Goal: Obtain resource: Obtain resource

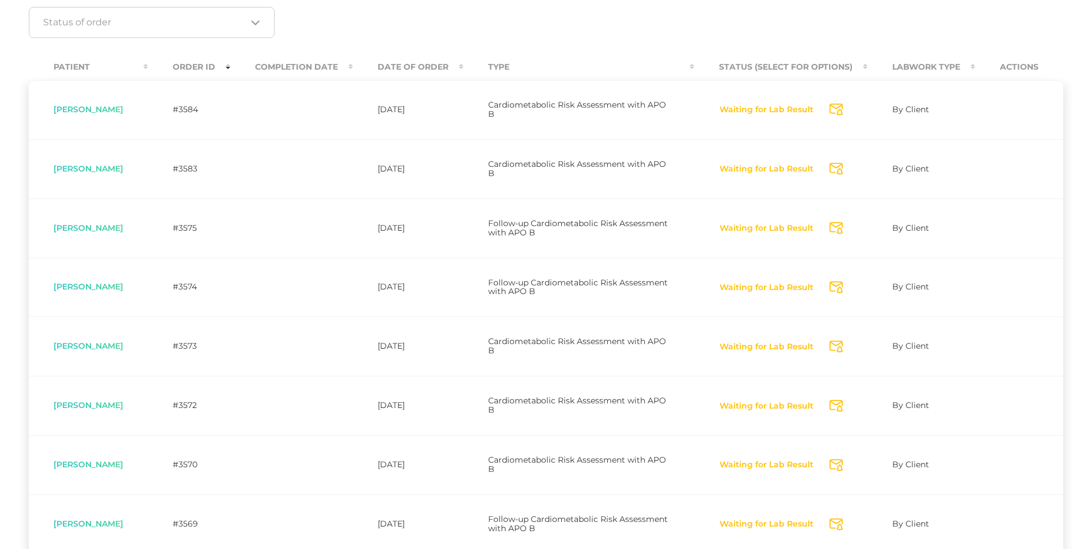
scroll to position [193, 0]
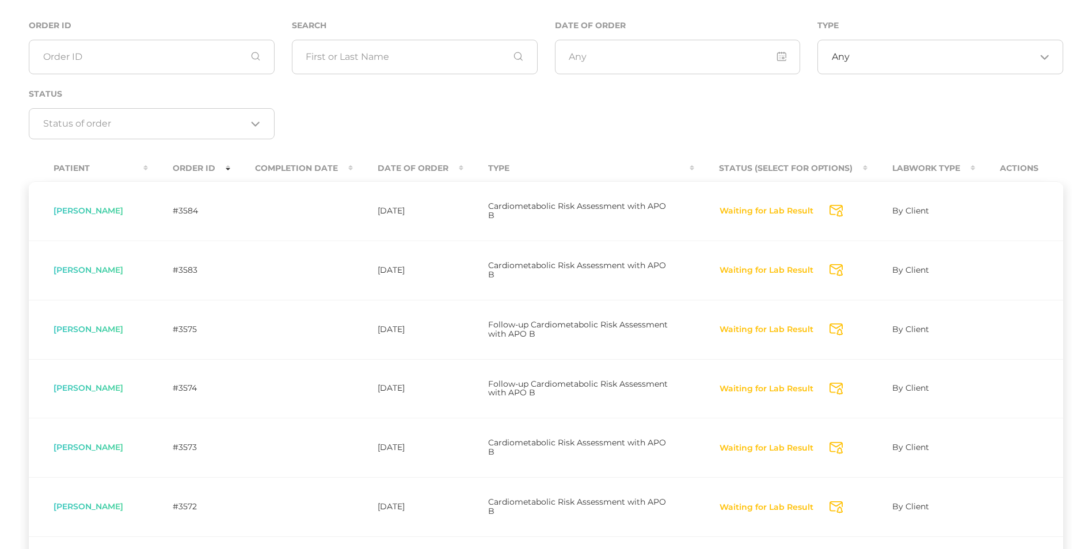
scroll to position [112, 0]
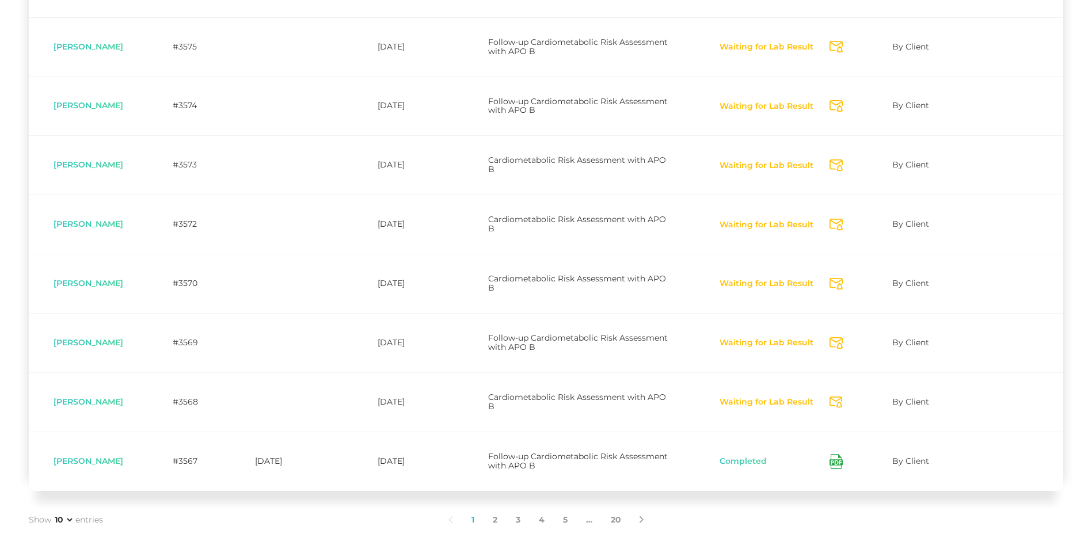
scroll to position [453, 0]
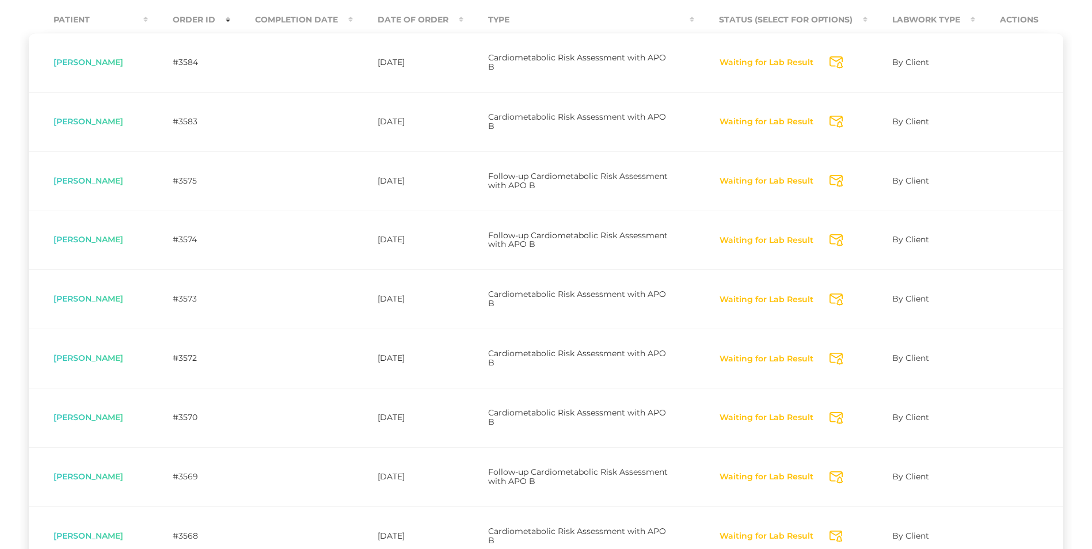
scroll to position [276, 0]
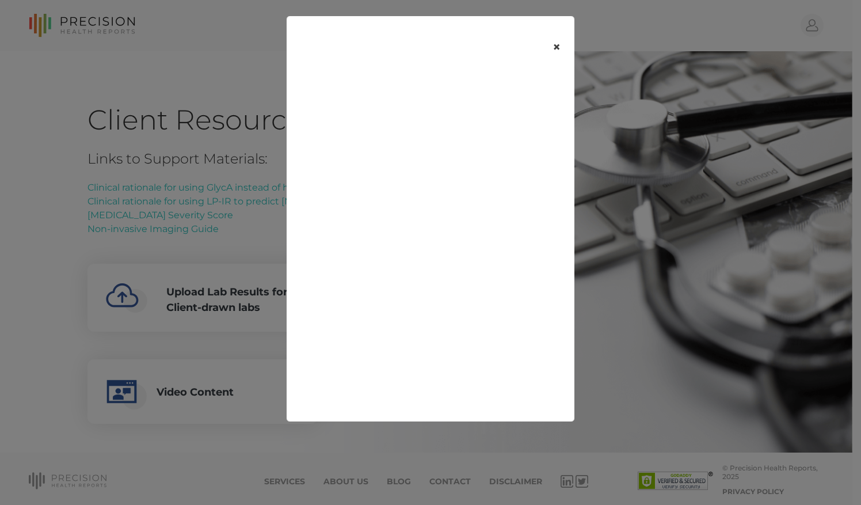
click at [557, 52] on button "×" at bounding box center [557, 47] width 36 height 48
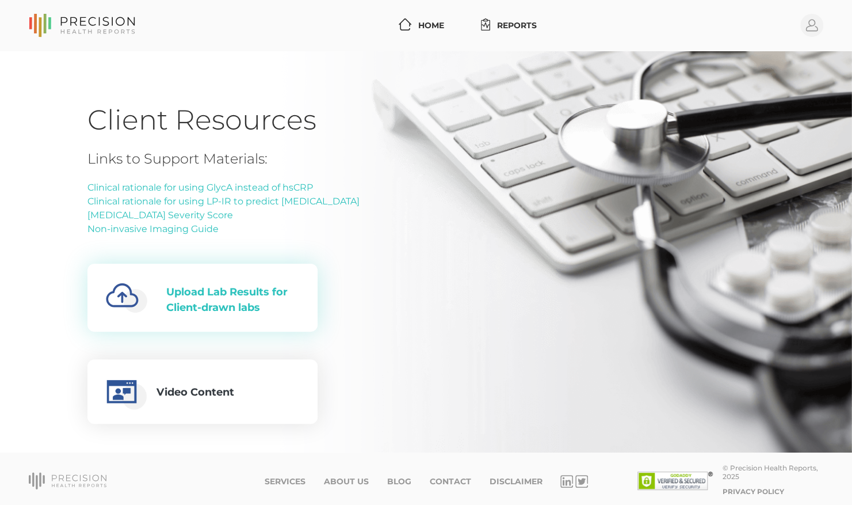
click at [258, 290] on div "Upload Lab Results for Client-drawn labs" at bounding box center [232, 299] width 133 height 31
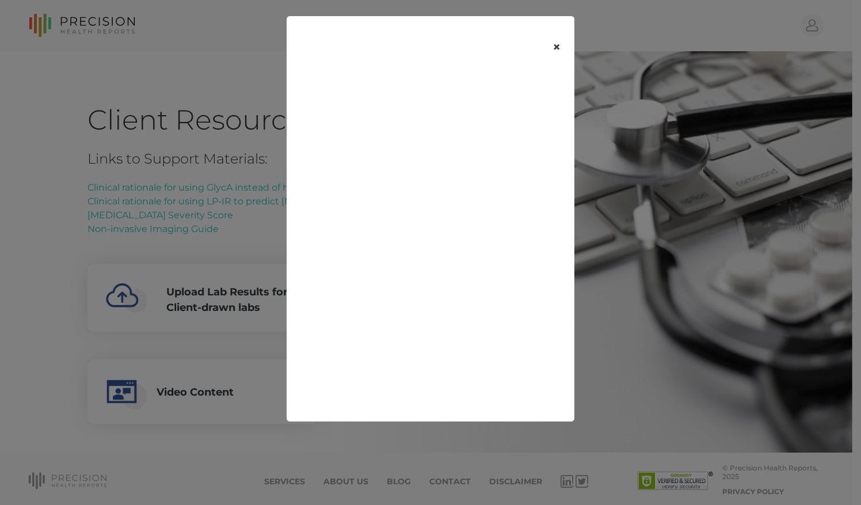
click at [556, 46] on button "×" at bounding box center [557, 47] width 36 height 48
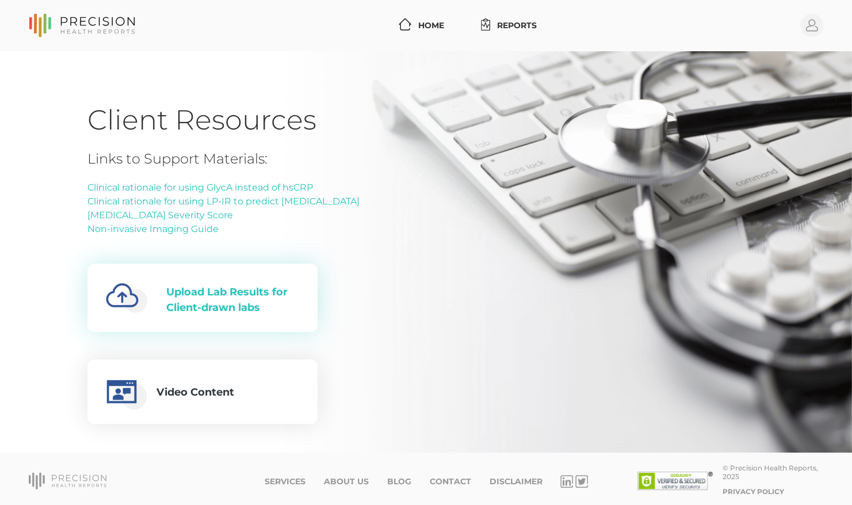
click at [228, 297] on div "Upload Lab Results for Client-drawn labs" at bounding box center [232, 299] width 133 height 31
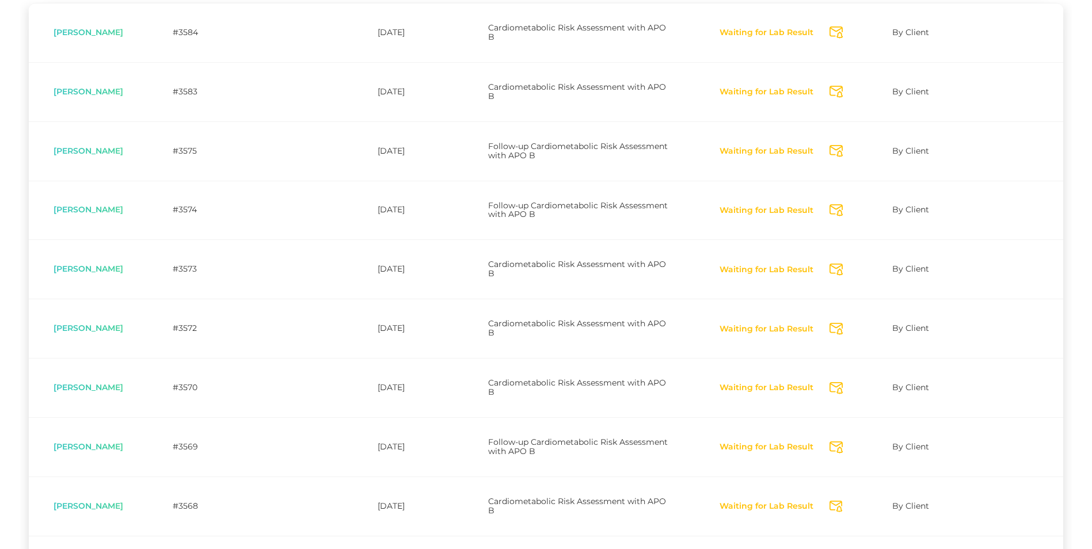
scroll to position [453, 0]
